Goal: Task Accomplishment & Management: Manage account settings

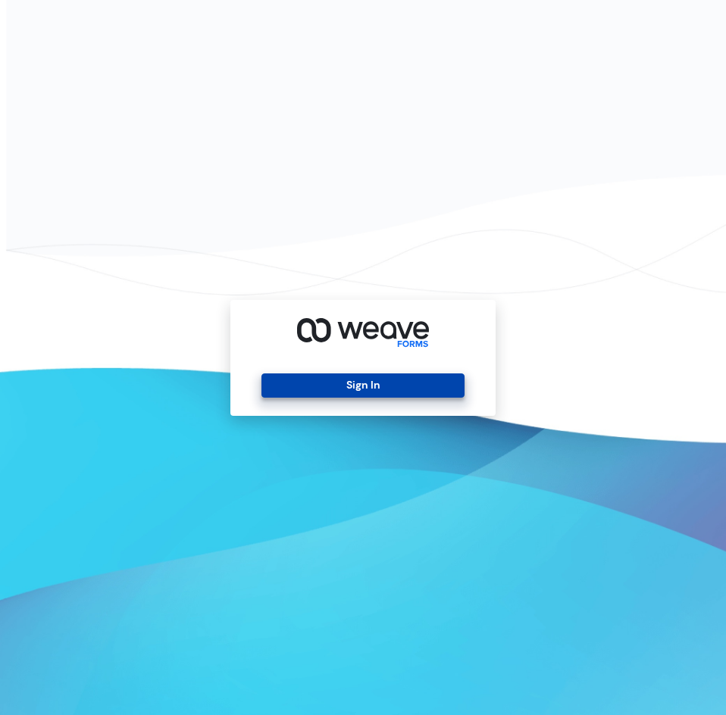
drag, startPoint x: 330, startPoint y: 364, endPoint x: 333, endPoint y: 382, distance: 18.4
click at [333, 375] on div "Sign In" at bounding box center [362, 358] width 265 height 116
click at [336, 383] on button "Sign In" at bounding box center [362, 385] width 202 height 24
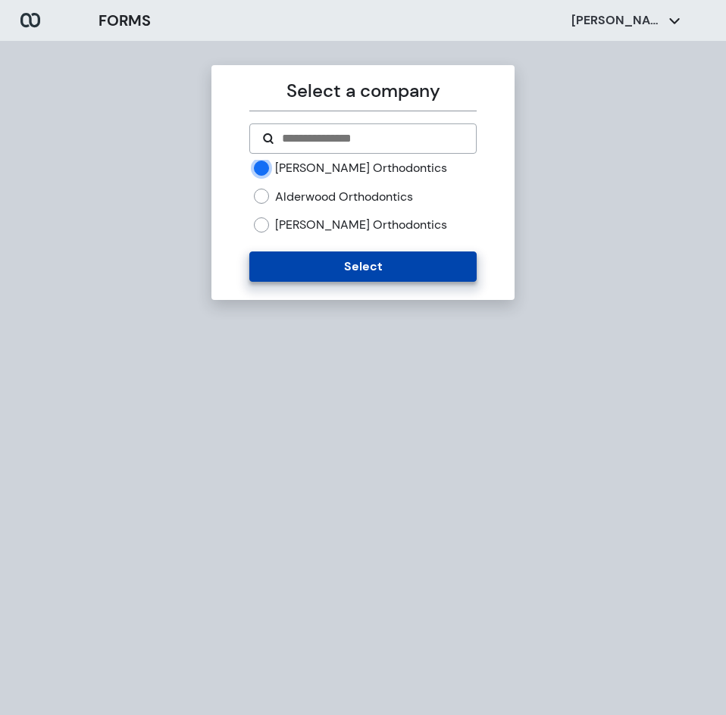
click at [295, 263] on button "Select" at bounding box center [362, 267] width 227 height 30
